Goal: Check status: Check status

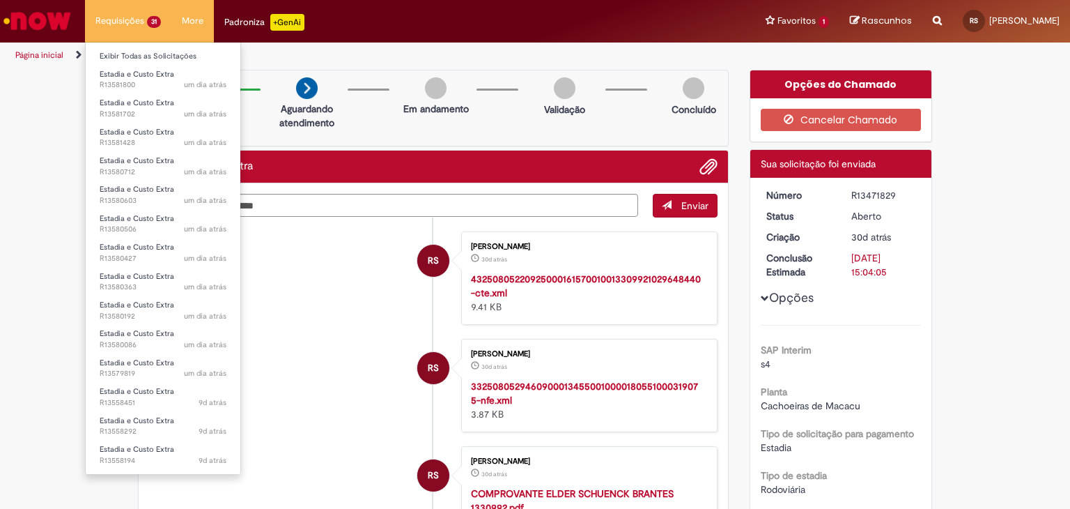
click at [139, 20] on li "Requisições 31 Exibir Todas as Solicitações Estadia e Custo Extra um dia atrás …" at bounding box center [128, 21] width 86 height 42
click at [145, 59] on link "Exibir Todas as Solicitações" at bounding box center [163, 56] width 155 height 15
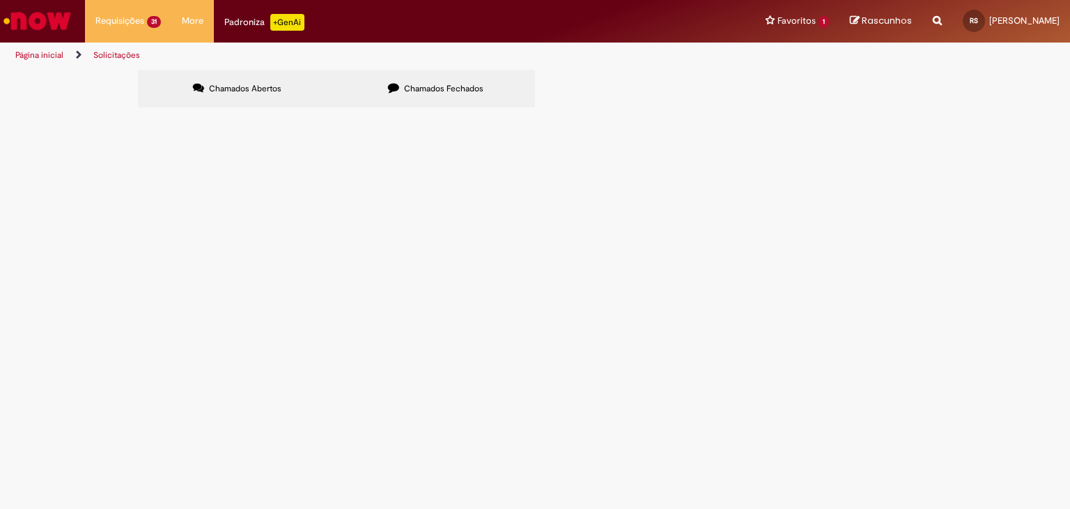
scroll to position [216, 0]
click at [0, 0] on link "2" at bounding box center [0, 0] width 0 height 0
click at [0, 0] on span "Informações Adicionais Solicitadas" at bounding box center [0, 0] width 0 height 0
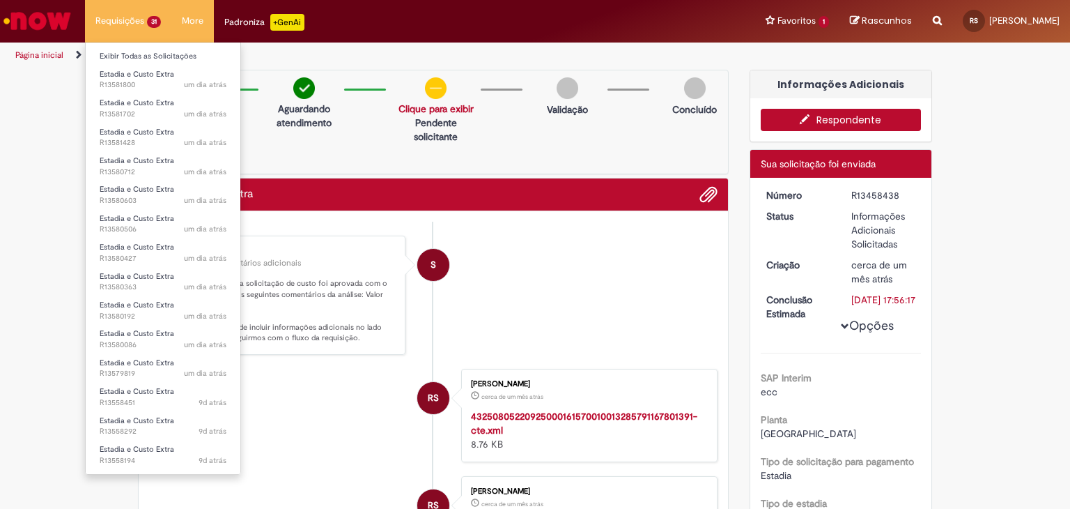
click at [158, 13] on li "Requisições 31 Exibir Todas as Solicitações Estadia e Custo Extra um dia atrás …" at bounding box center [128, 21] width 86 height 42
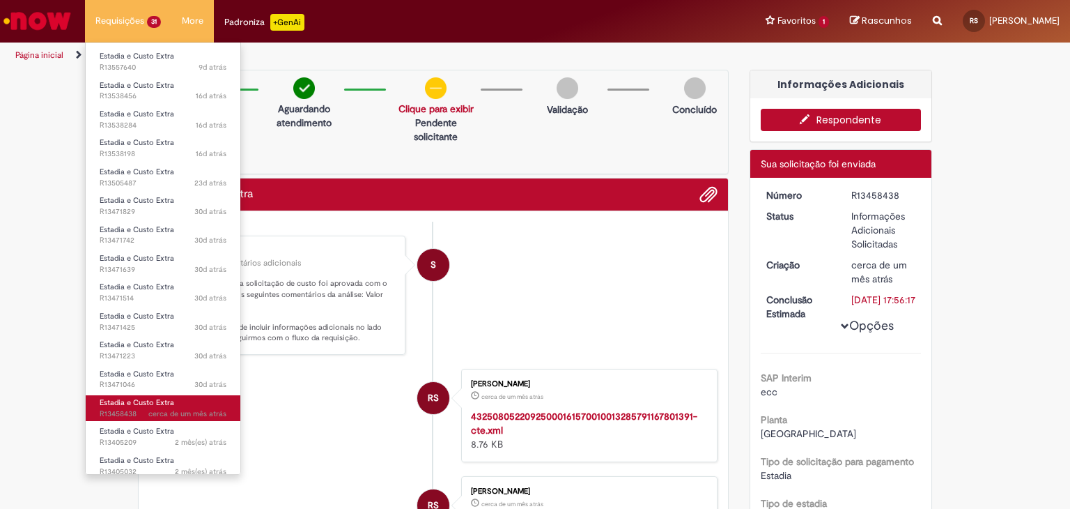
scroll to position [488, 0]
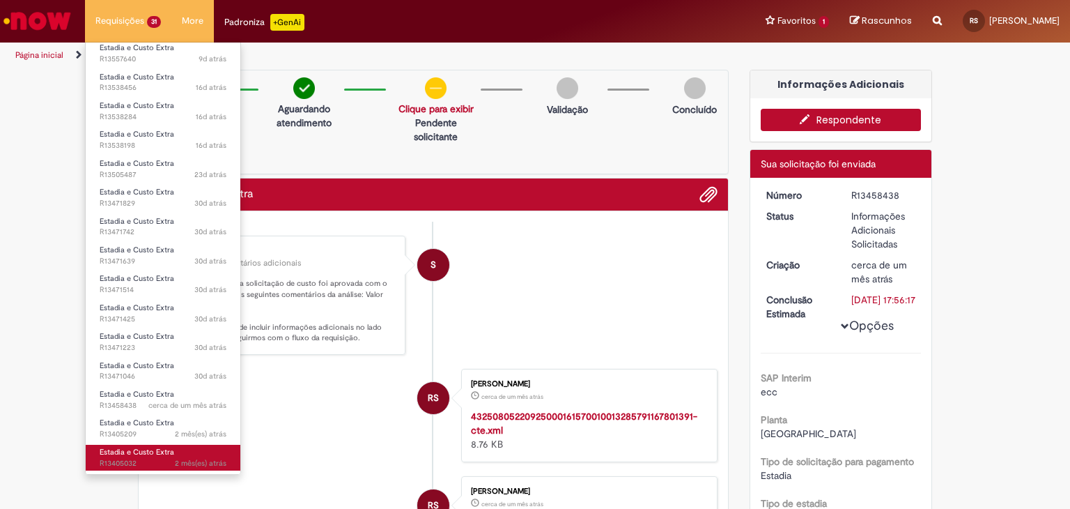
click at [144, 458] on span "2 mês(es) atrás 2 meses atrás R13405032" at bounding box center [163, 463] width 127 height 11
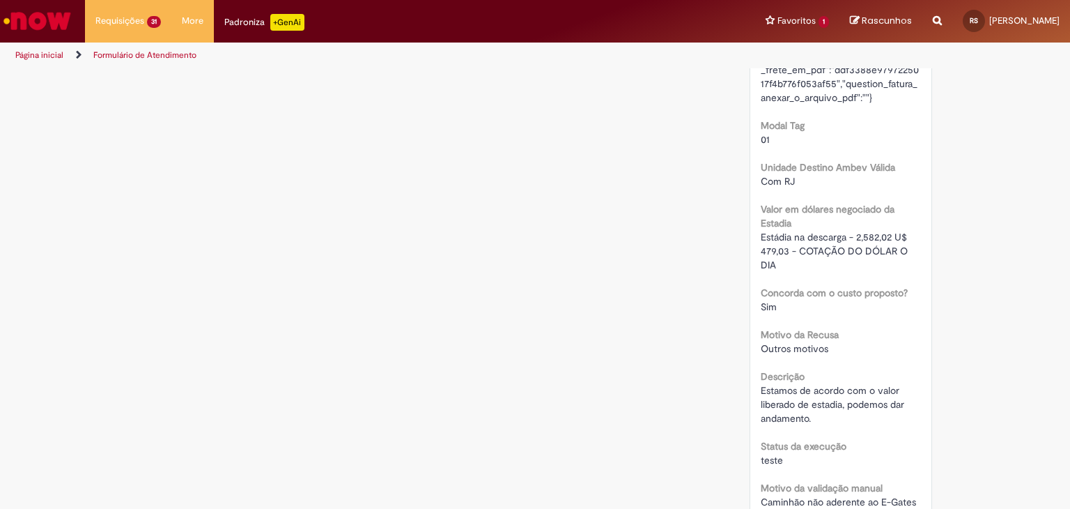
scroll to position [2658, 0]
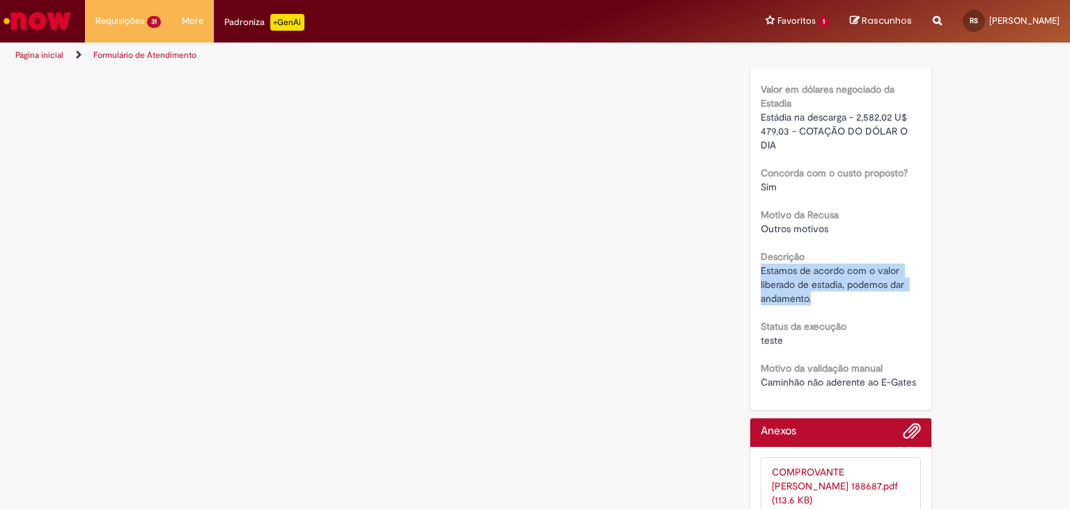
drag, startPoint x: 755, startPoint y: 265, endPoint x: 818, endPoint y: 295, distance: 69.2
click at [818, 295] on div "Estamos de acordo com o valor liberado de estadia, podemos dar andamento." at bounding box center [841, 284] width 161 height 42
copy span "Estamos de acordo com o valor liberado de estadia, podemos dar andamento."
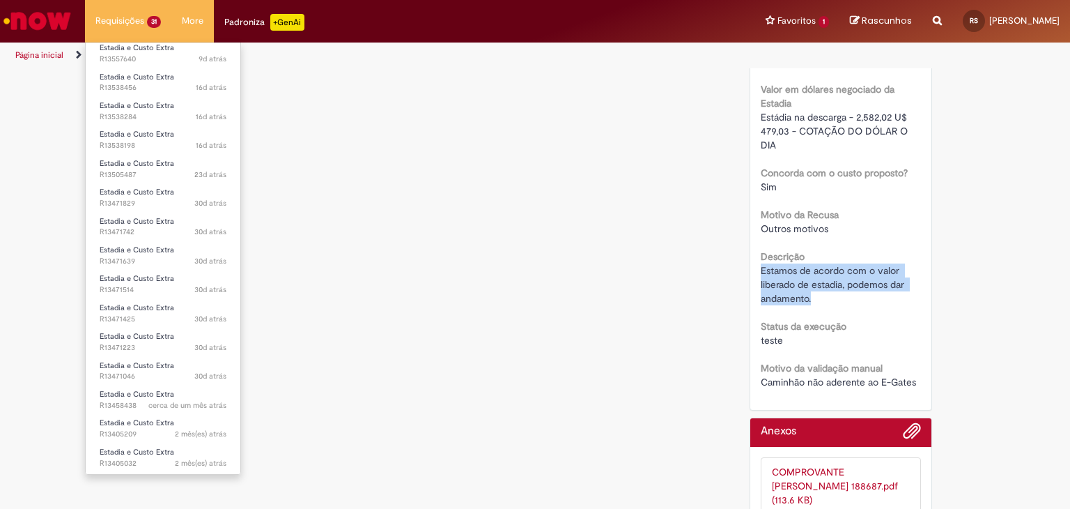
click at [137, 23] on li "Requisições 31 Exibir Todas as Solicitações Estadia e Custo Extra um dia atrás …" at bounding box center [128, 21] width 86 height 42
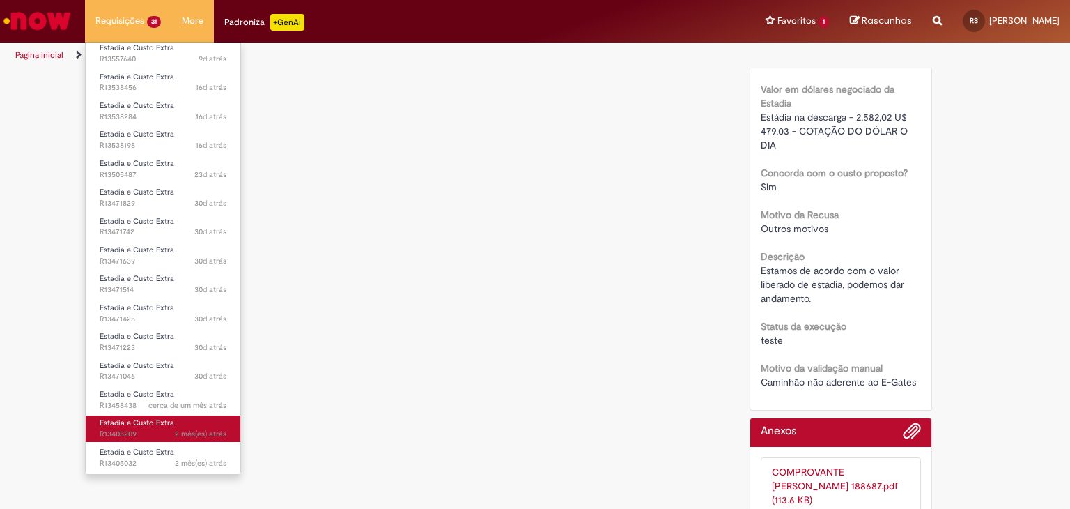
click at [167, 425] on span "Estadia e Custo Extra" at bounding box center [137, 422] width 75 height 10
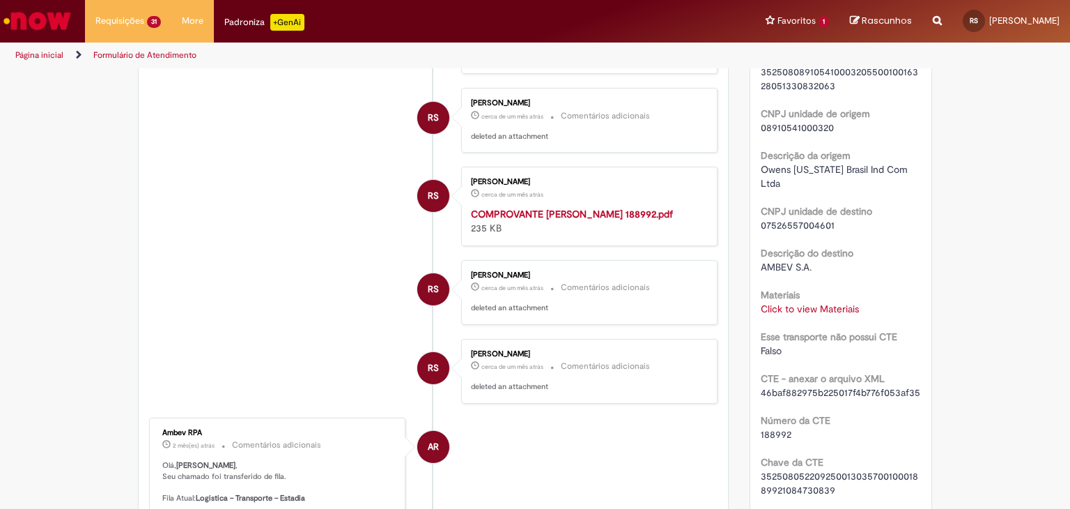
scroll to position [766, 0]
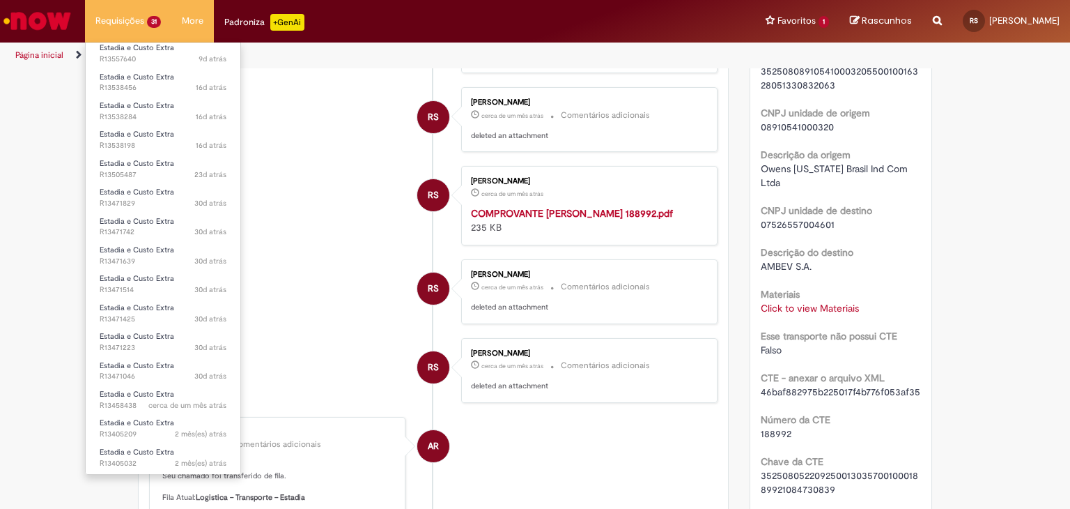
click at [140, 18] on li "Requisições 31 Exibir Todas as Solicitações Estadia e Custo Extra um dia atrás …" at bounding box center [128, 21] width 86 height 42
click at [173, 393] on link "Estadia e Custo Extra cerca de um mês atrás cerca de um mês atrás R13458438" at bounding box center [163, 400] width 155 height 26
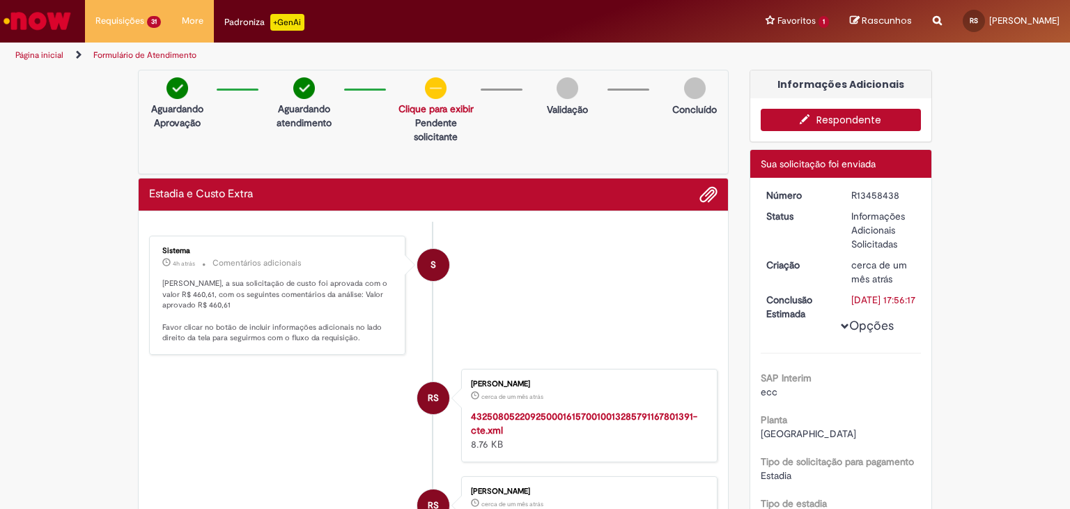
click at [828, 121] on button "Respondente" at bounding box center [841, 120] width 161 height 22
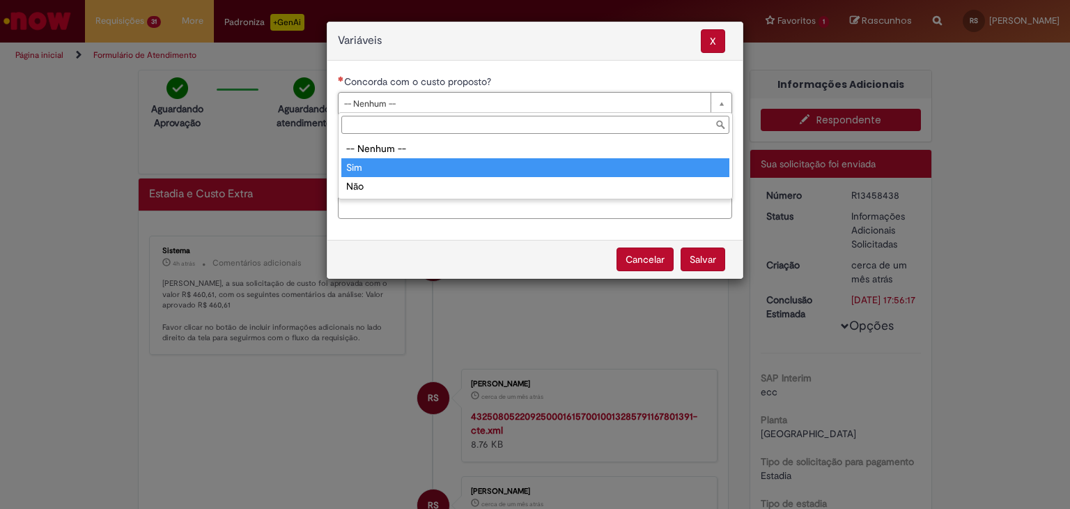
type input "***"
select select "***"
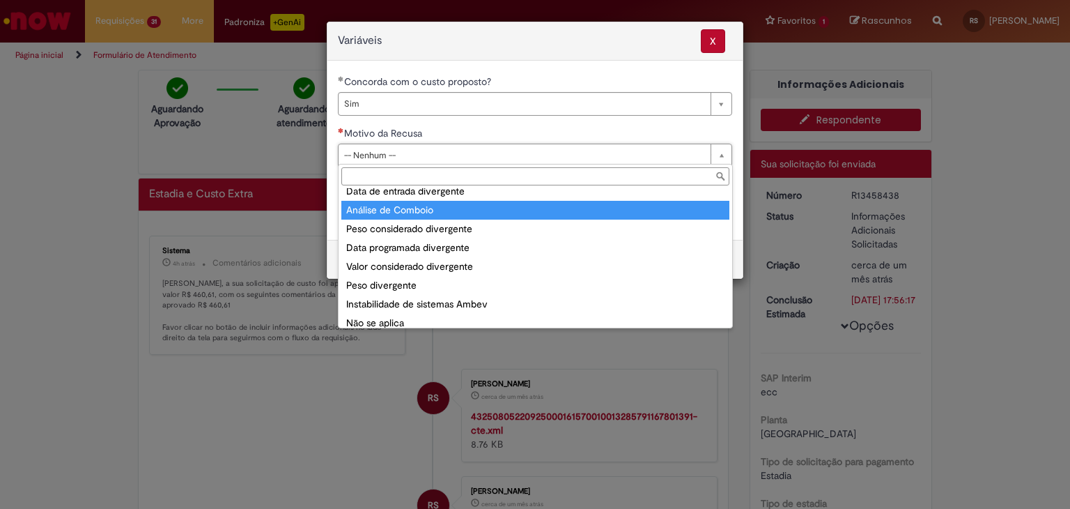
scroll to position [54, 0]
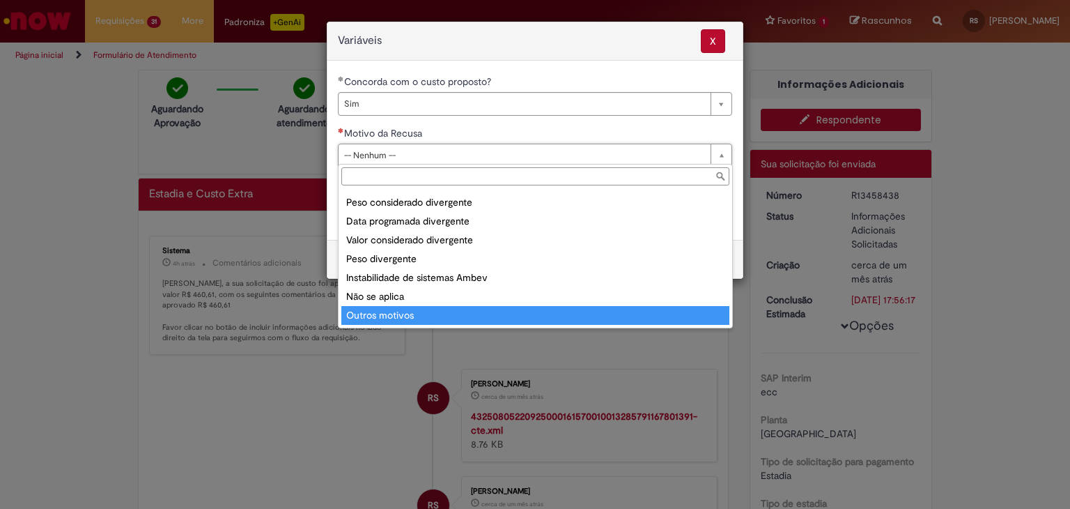
drag, startPoint x: 393, startPoint y: 316, endPoint x: 398, endPoint y: 301, distance: 15.4
type input "**********"
select select "**********"
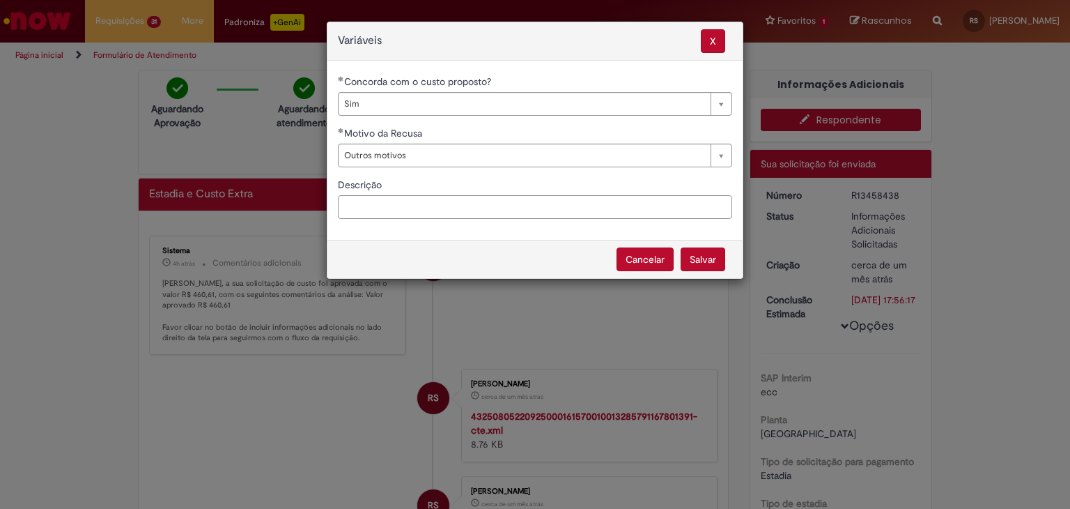
click at [410, 197] on input "Descrição" at bounding box center [535, 207] width 394 height 24
paste input "**********"
type input "**********"
click at [705, 257] on button "Salvar" at bounding box center [703, 259] width 45 height 24
select select "***"
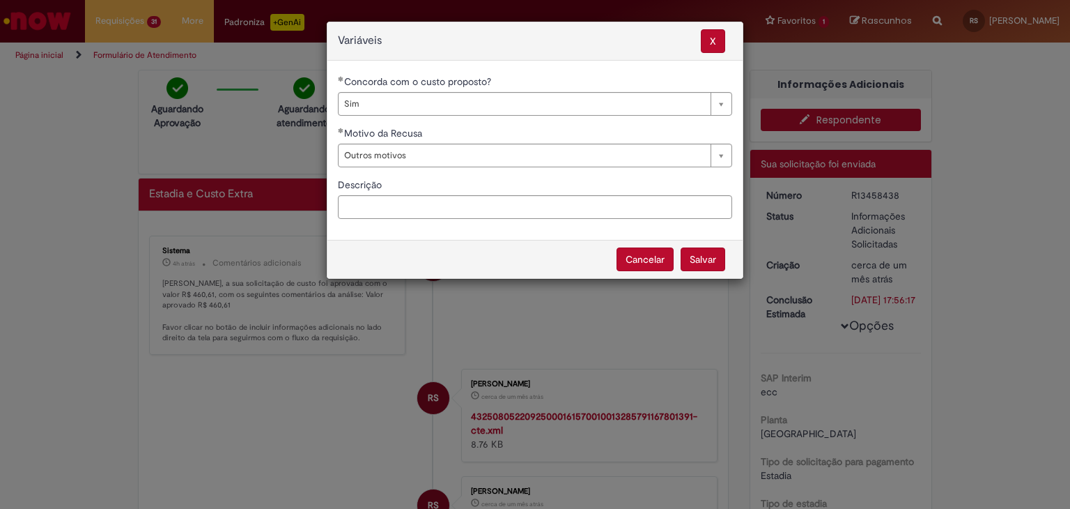
select select "**********"
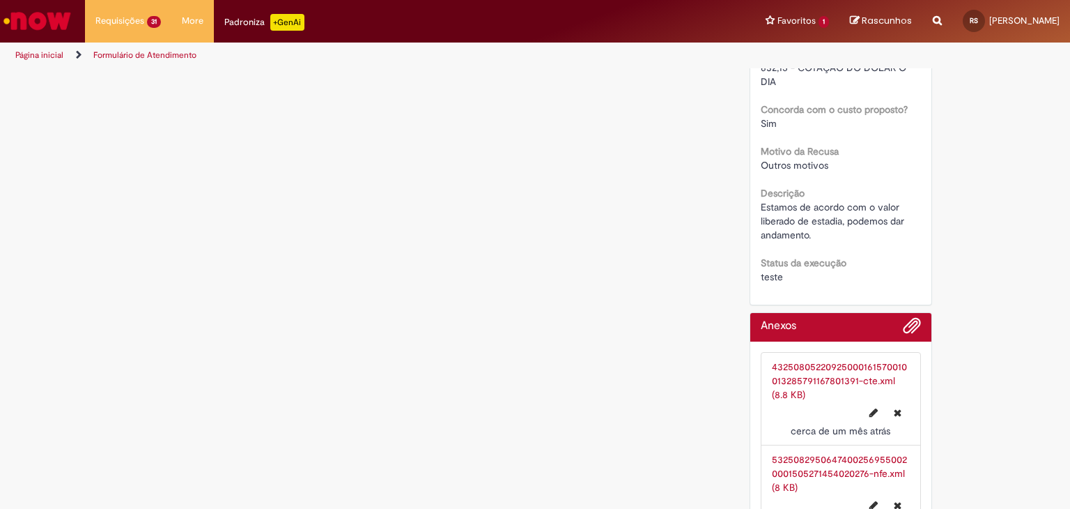
scroll to position [2501, 0]
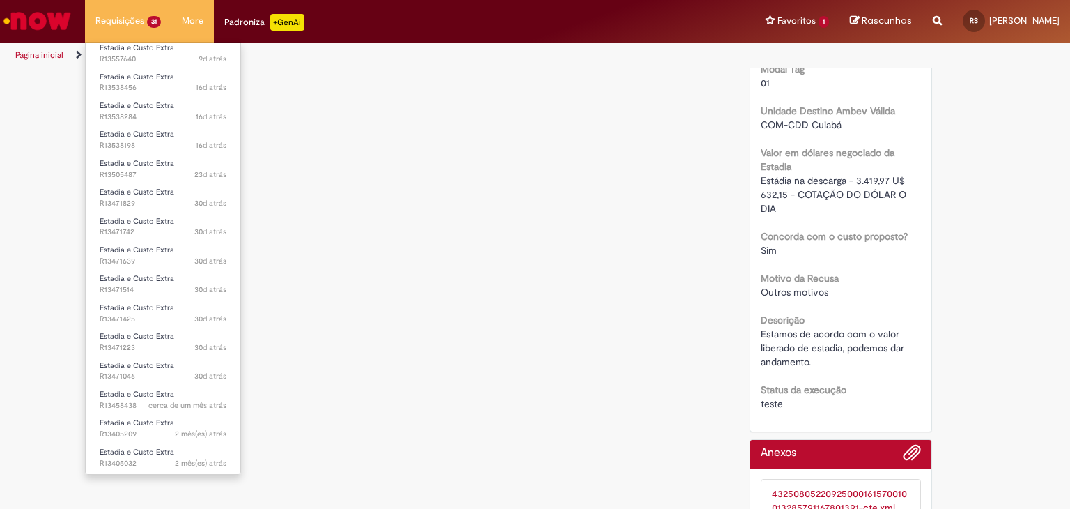
click at [148, 23] on li "Requisições 31 Exibir Todas as Solicitações Estadia e Custo Extra um dia atrás …" at bounding box center [128, 21] width 86 height 42
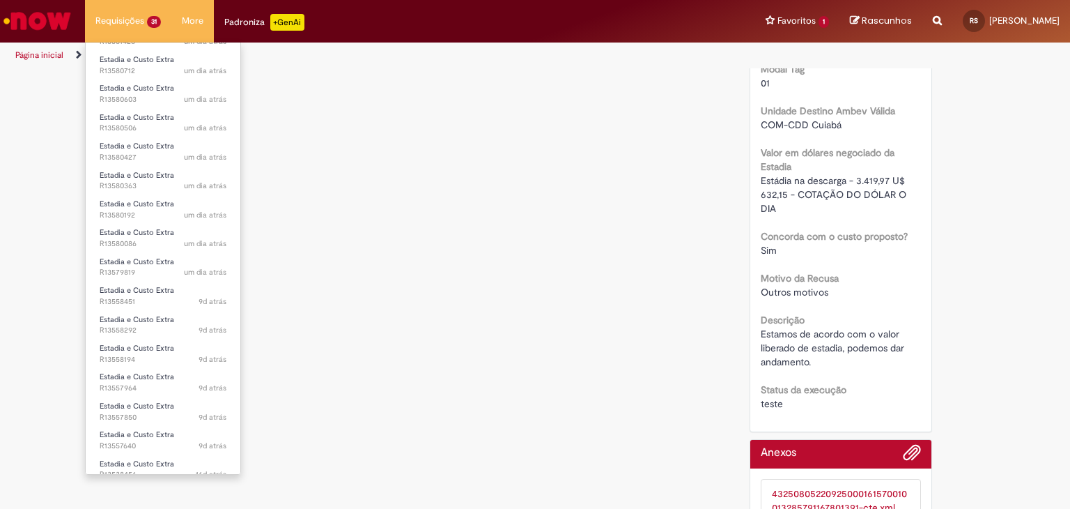
scroll to position [0, 0]
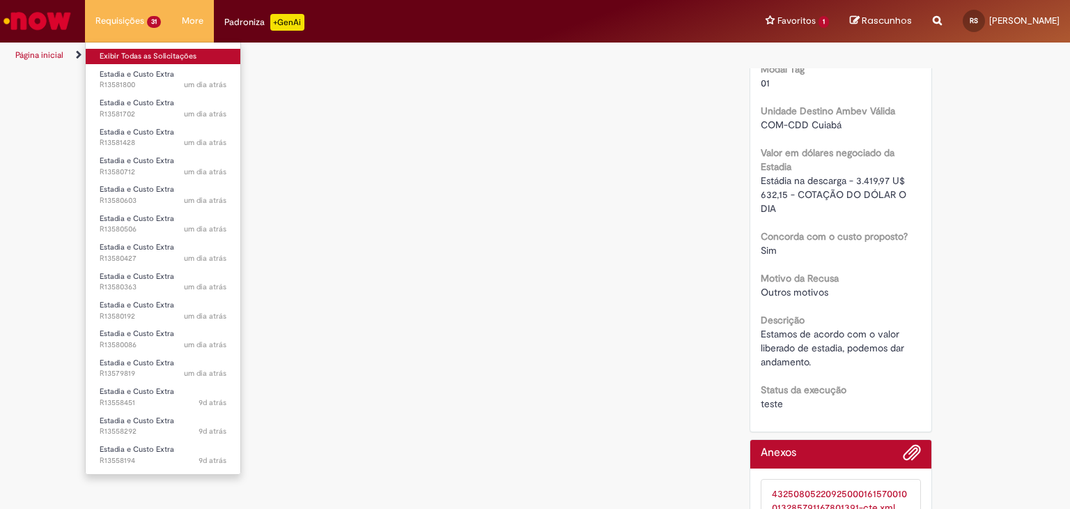
click at [132, 56] on link "Exibir Todas as Solicitações" at bounding box center [163, 56] width 155 height 15
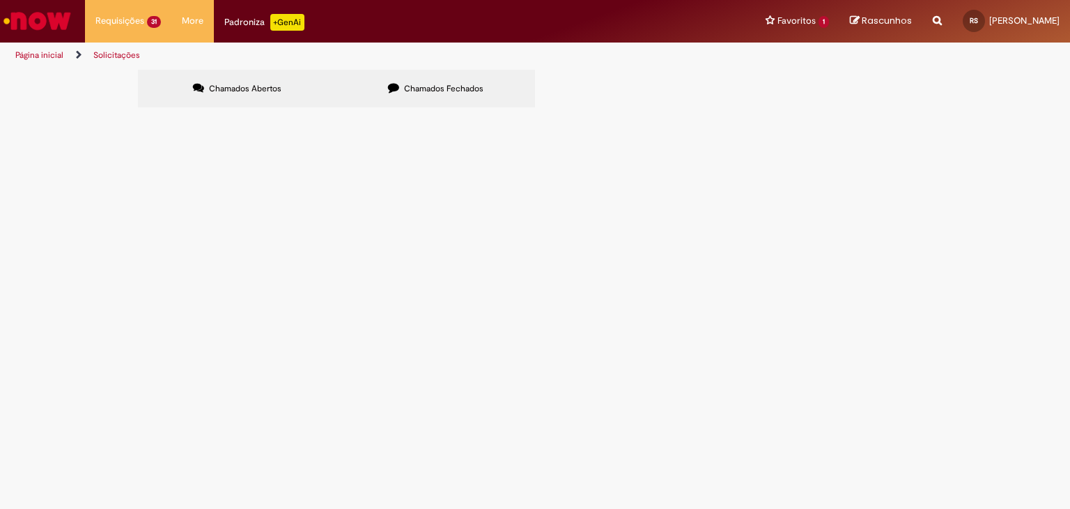
scroll to position [216, 0]
click at [0, 0] on icon at bounding box center [0, 0] width 0 height 0
click at [0, 0] on span "Estadia e Custo Extra" at bounding box center [0, 0] width 0 height 0
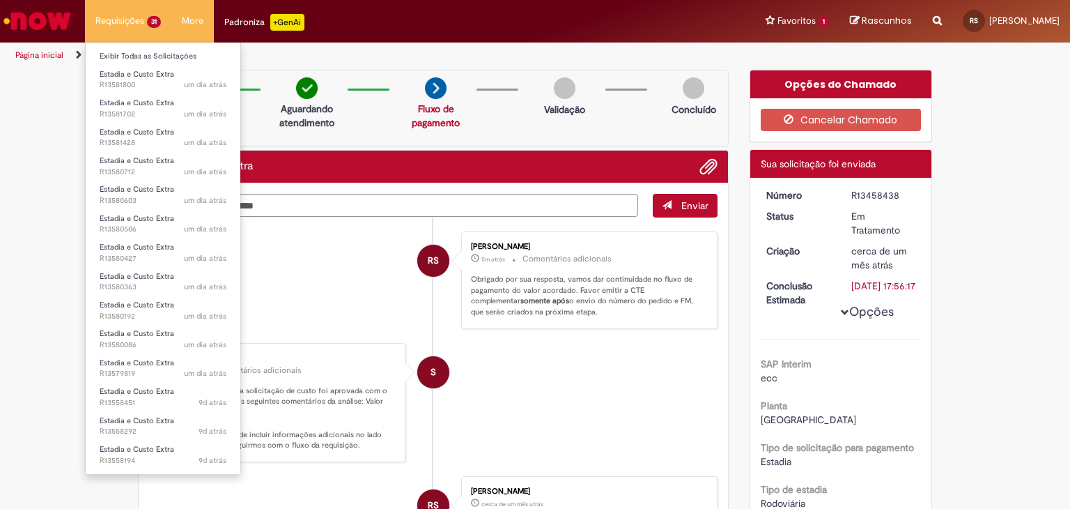
click at [135, 29] on li "Requisições 31 Exibir Todas as Solicitações Estadia e Custo Extra um dia atrás …" at bounding box center [128, 21] width 86 height 42
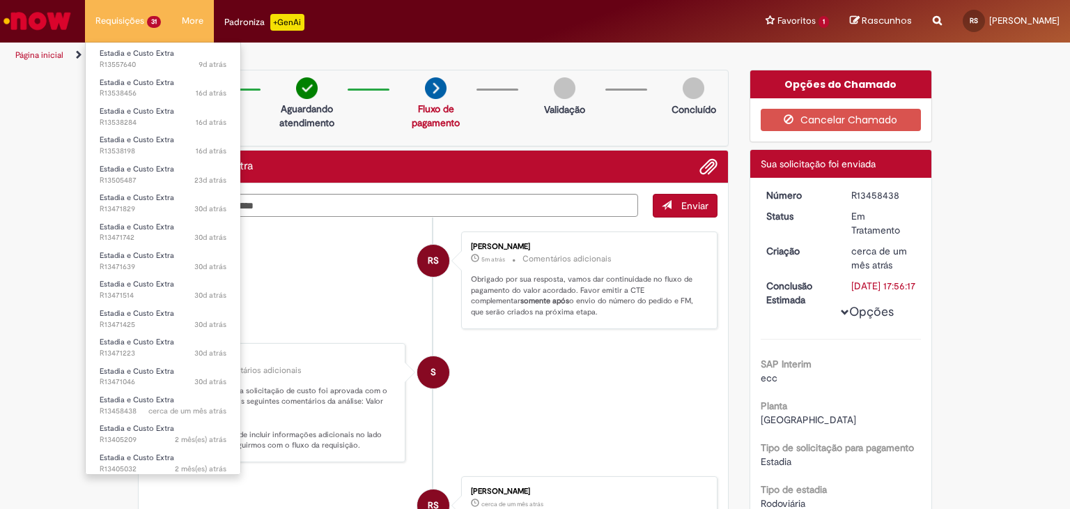
scroll to position [488, 0]
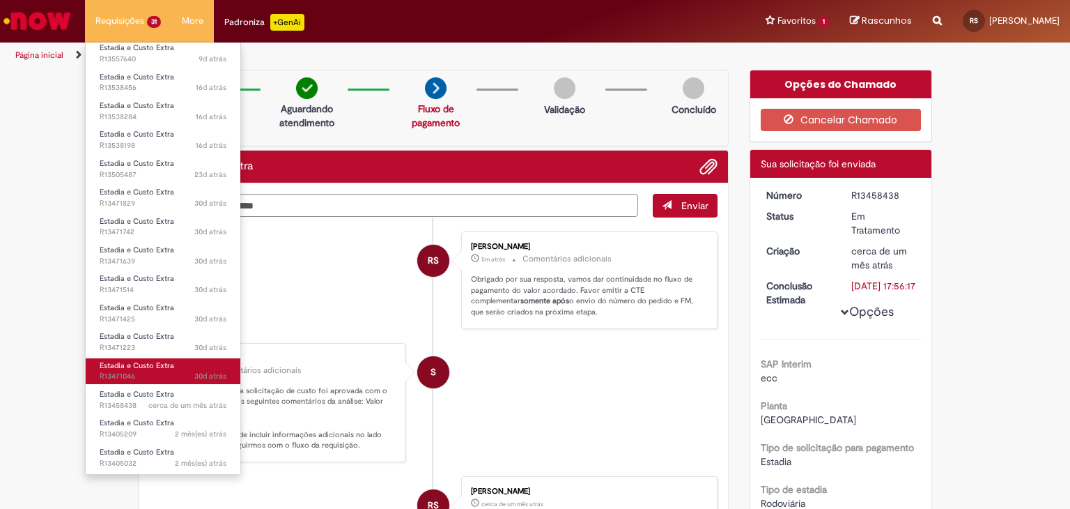
click at [164, 369] on link "Estadia e Custo Extra 30d atrás 30 dias atrás R13471046" at bounding box center [163, 371] width 155 height 26
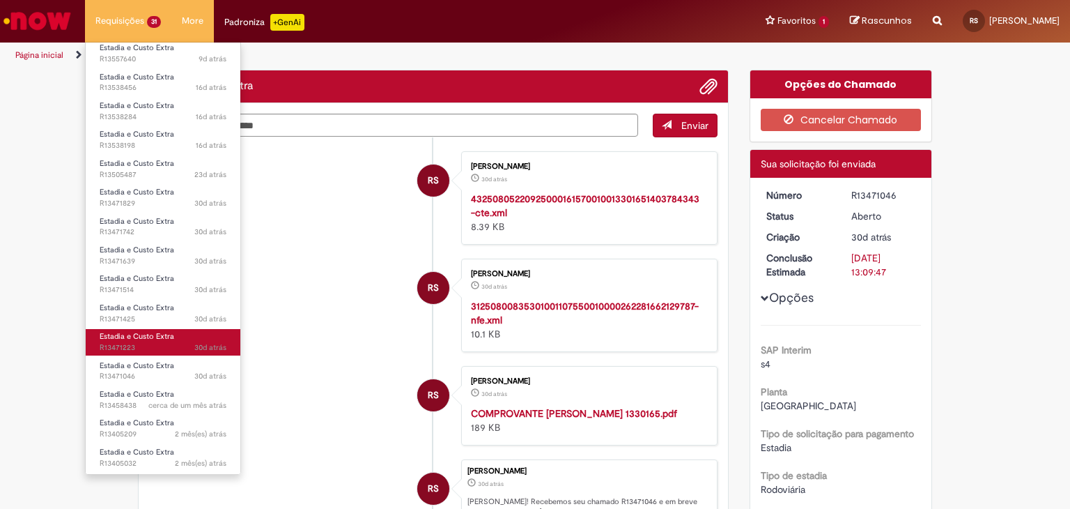
click at [155, 336] on span "Estadia e Custo Extra" at bounding box center [137, 336] width 75 height 10
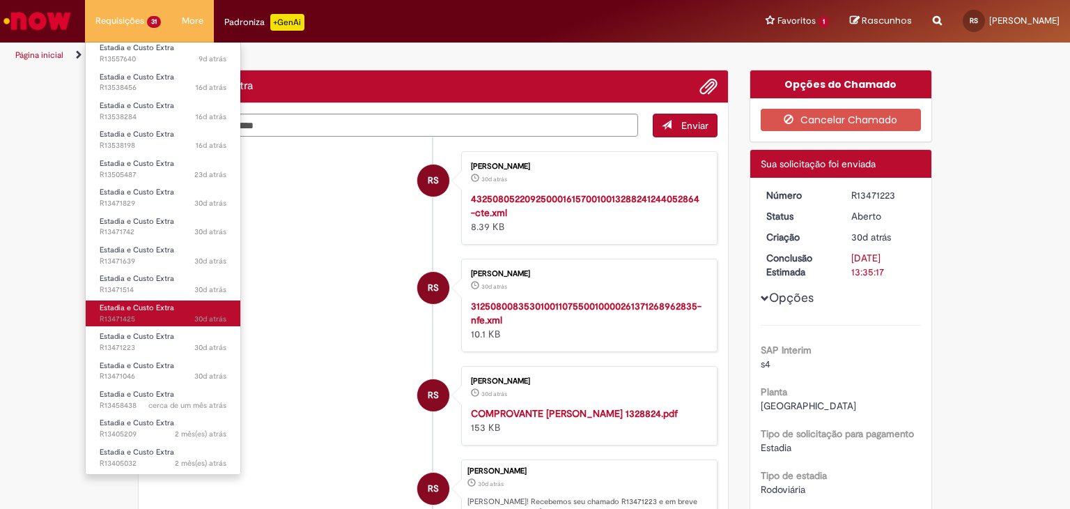
click at [160, 314] on span "30d atrás 30 dias atrás R13471425" at bounding box center [163, 319] width 127 height 11
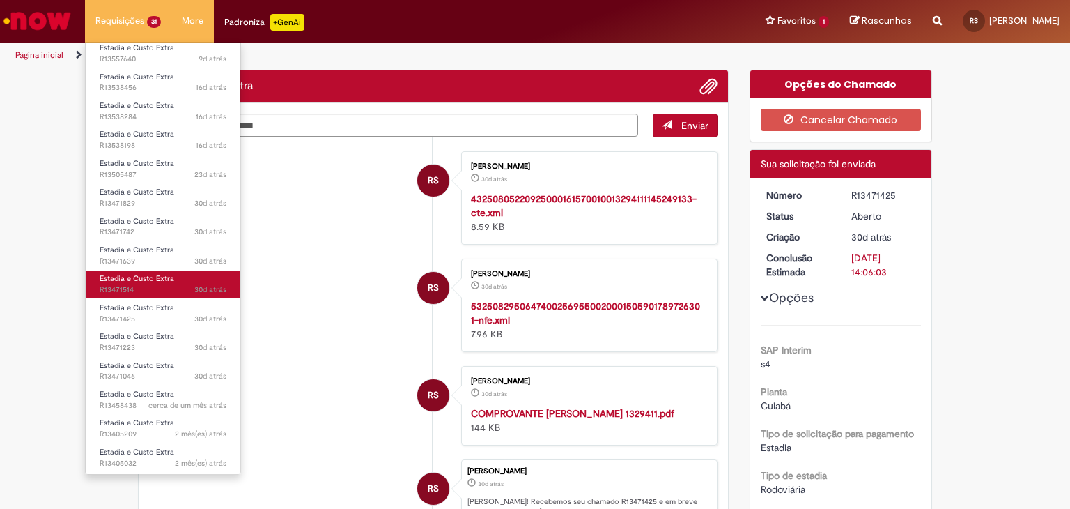
click at [150, 284] on span "30d atrás 30 dias atrás R13471514" at bounding box center [163, 289] width 127 height 11
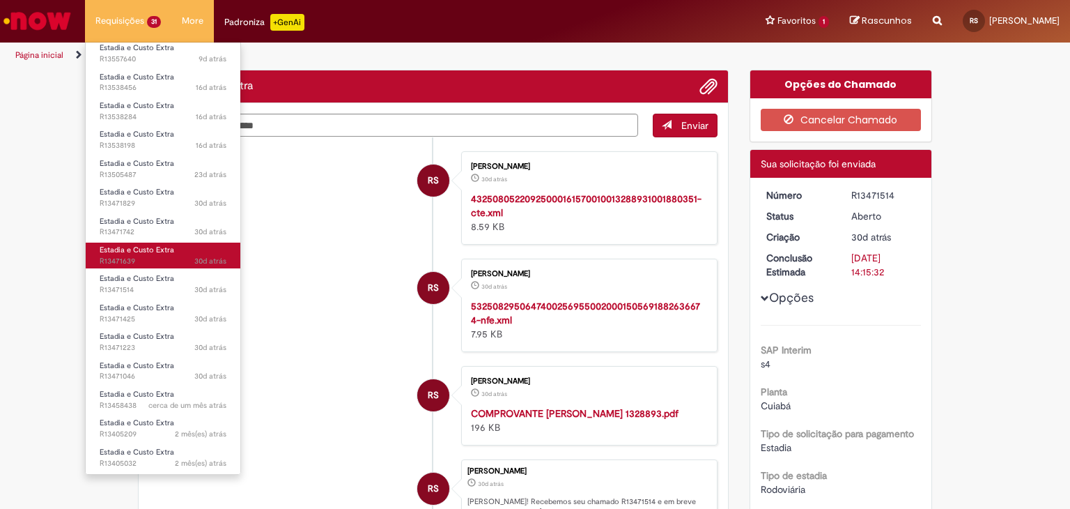
click at [151, 254] on link "Estadia e Custo Extra 30d atrás 30 dias atrás R13471639" at bounding box center [163, 255] width 155 height 26
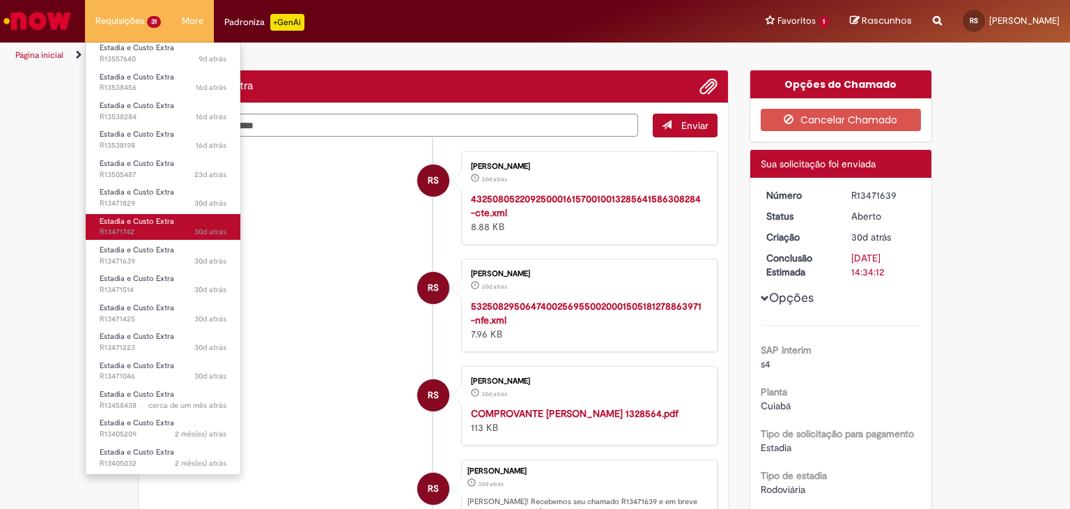
click at [174, 228] on span "30d atrás 30 dias atrás R13471742" at bounding box center [163, 231] width 127 height 11
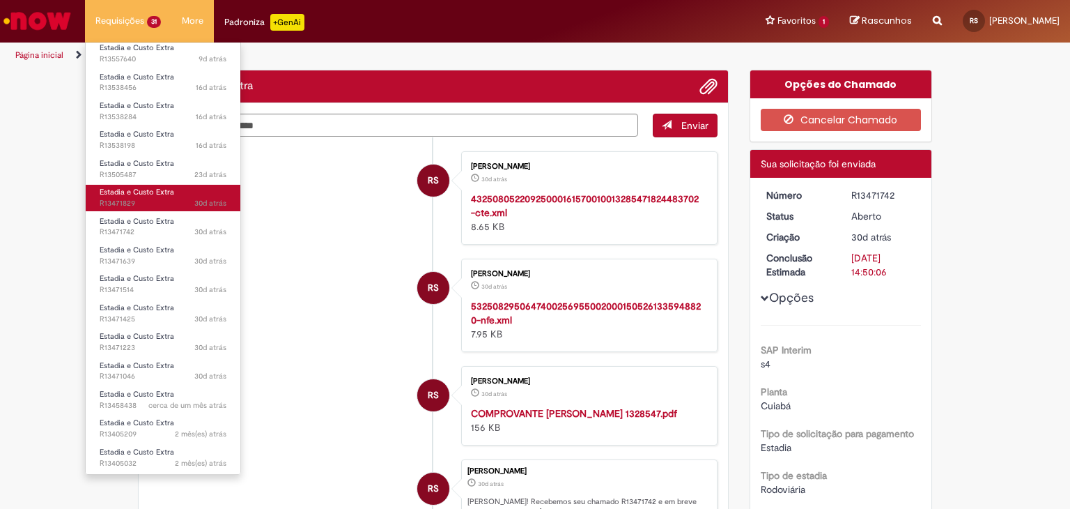
click at [173, 201] on span "30d atrás 30 dias atrás R13471829" at bounding box center [163, 203] width 127 height 11
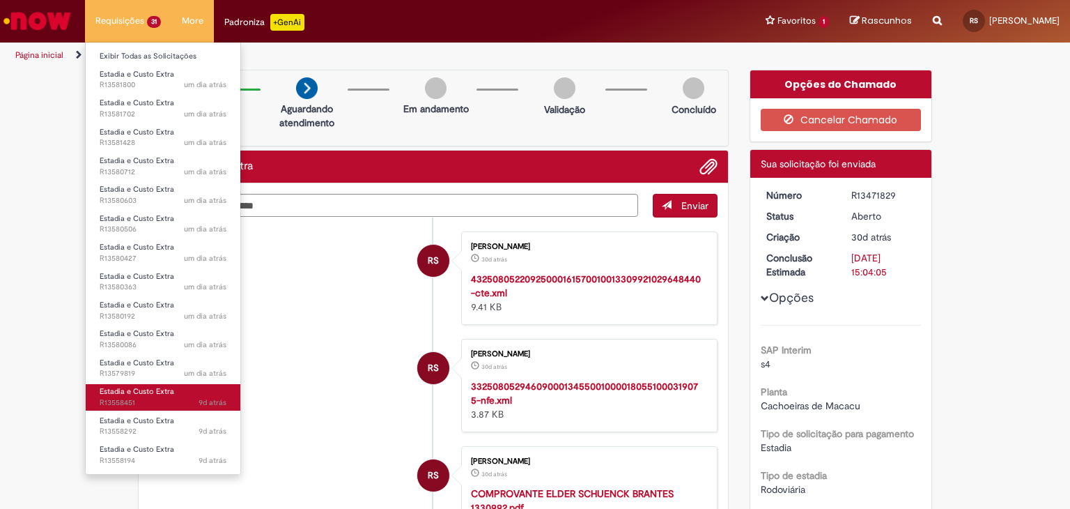
click at [171, 404] on span "9d atrás 9 dias atrás R13558451" at bounding box center [163, 402] width 127 height 11
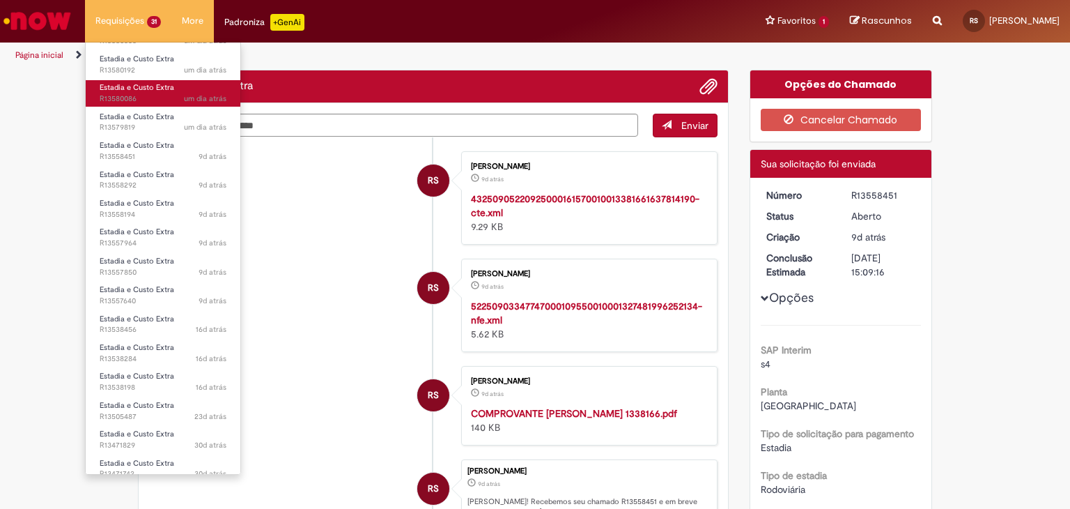
scroll to position [279, 0]
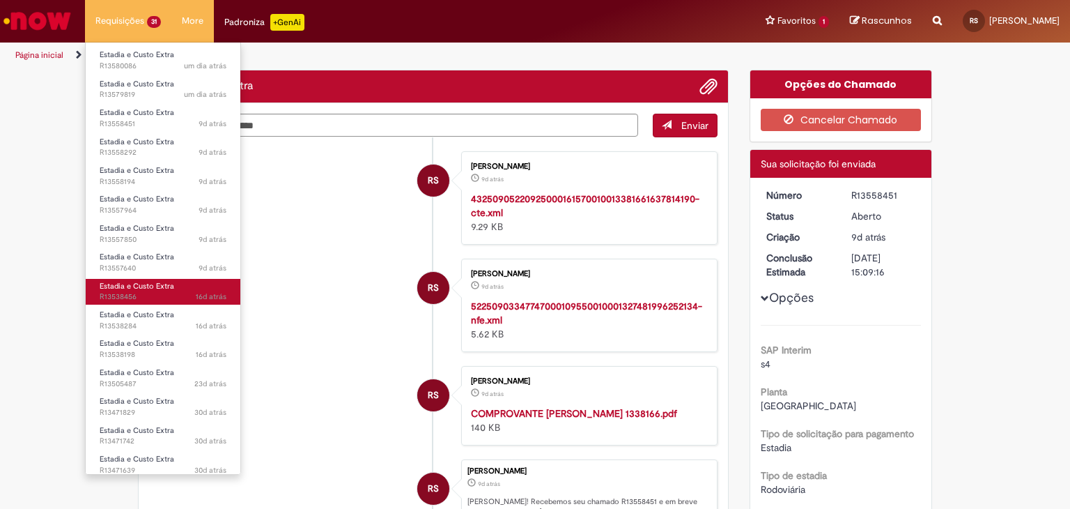
click at [184, 299] on span "16d atrás 16 dias atrás R13538456" at bounding box center [163, 296] width 127 height 11
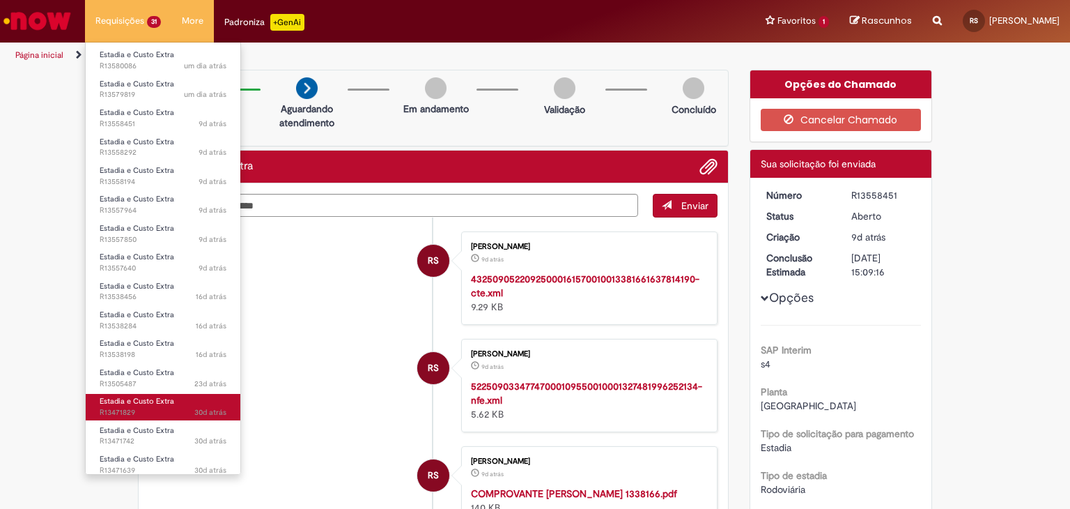
click at [171, 405] on link "Estadia e Custo Extra 30d atrás 30 dias atrás R13471829" at bounding box center [163, 407] width 155 height 26
